Goal: Task Accomplishment & Management: Use online tool/utility

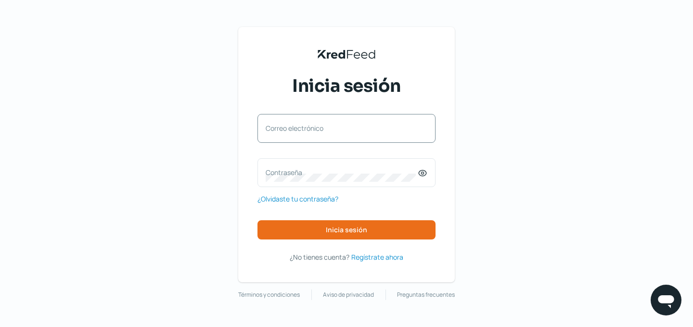
click at [370, 129] on label "Correo electrónico" at bounding box center [342, 128] width 152 height 9
click at [370, 129] on input "Correo electrónico" at bounding box center [347, 133] width 162 height 9
click at [342, 134] on input "Correo electrónico" at bounding box center [347, 133] width 162 height 9
click at [349, 116] on div "Correo electrónico" at bounding box center [346, 128] width 178 height 29
click at [349, 128] on div "Correo electrónico" at bounding box center [346, 128] width 178 height 29
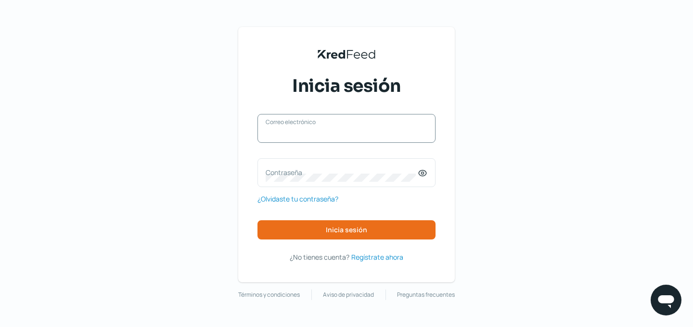
click at [342, 131] on input "Correo electrónico" at bounding box center [347, 133] width 162 height 9
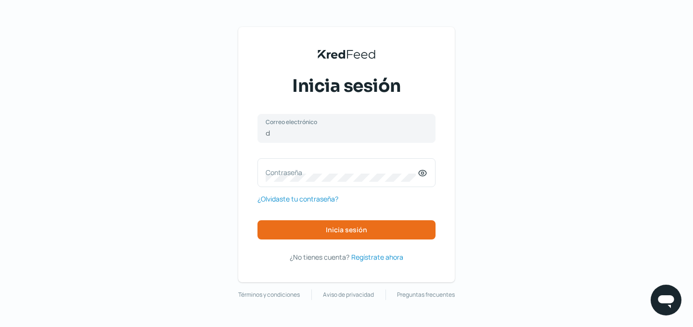
type input "[EMAIL_ADDRESS][DOMAIN_NAME]"
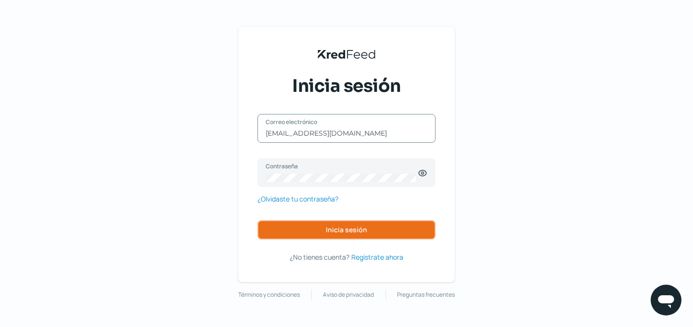
click at [343, 231] on span "Inicia sesión" at bounding box center [346, 230] width 41 height 7
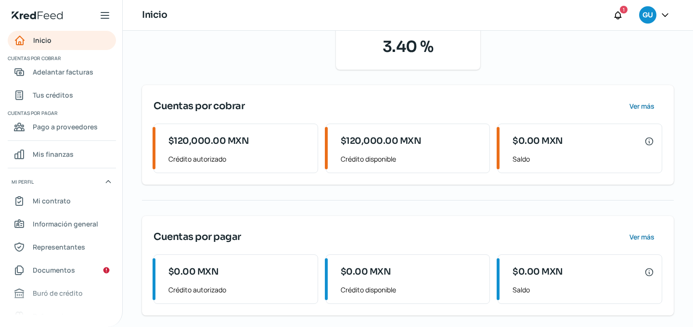
scroll to position [179, 0]
